Goal: Go to known website: Access a specific website the user already knows

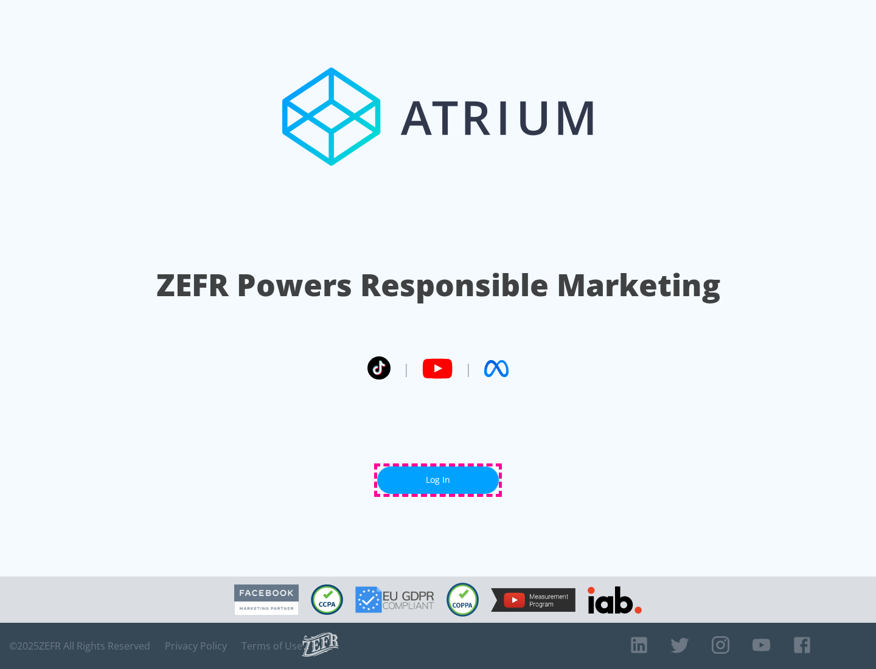
click at [438, 480] on link "Log In" at bounding box center [438, 480] width 122 height 27
